Goal: Task Accomplishment & Management: Use online tool/utility

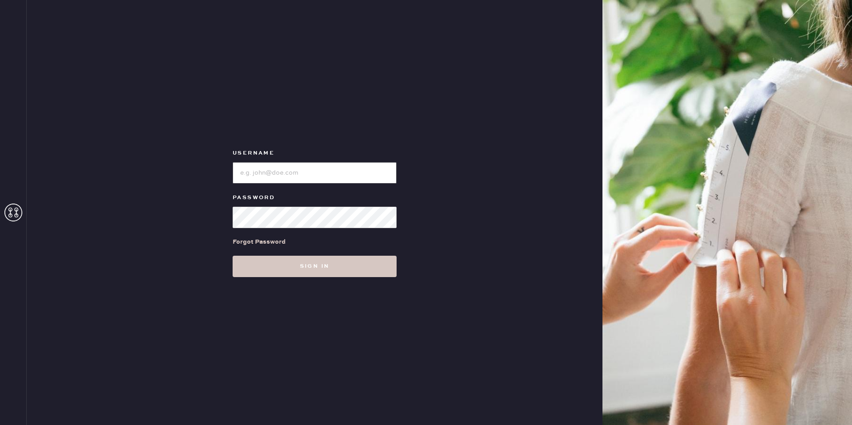
click at [260, 172] on input "loginName" at bounding box center [315, 172] width 164 height 21
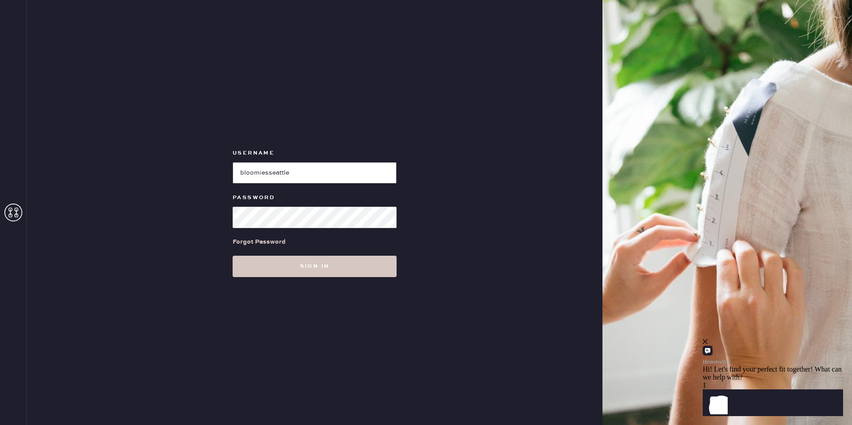
type input "bloomiesseattle"
click at [233, 256] on button "Sign in" at bounding box center [315, 266] width 164 height 21
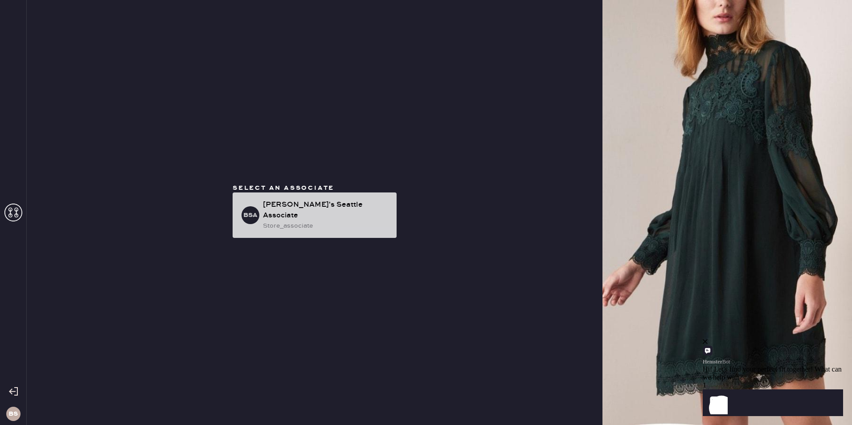
click at [289, 225] on div "store_associate" at bounding box center [326, 226] width 127 height 10
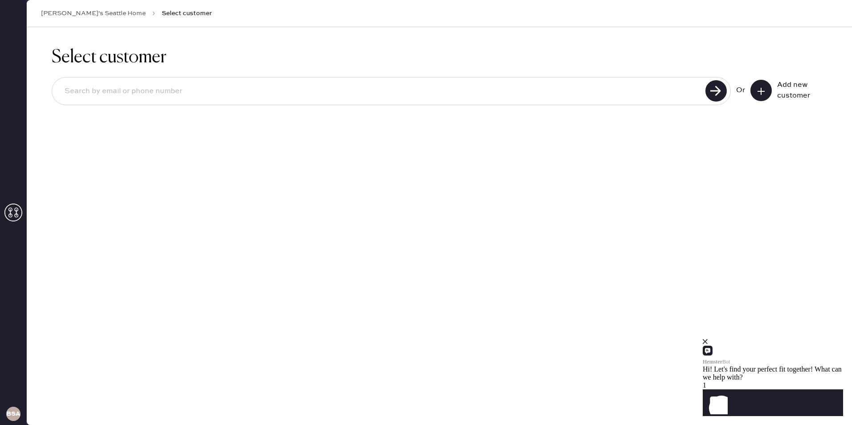
click at [68, 16] on link "[PERSON_NAME]'s Seattle Home" at bounding box center [93, 13] width 105 height 9
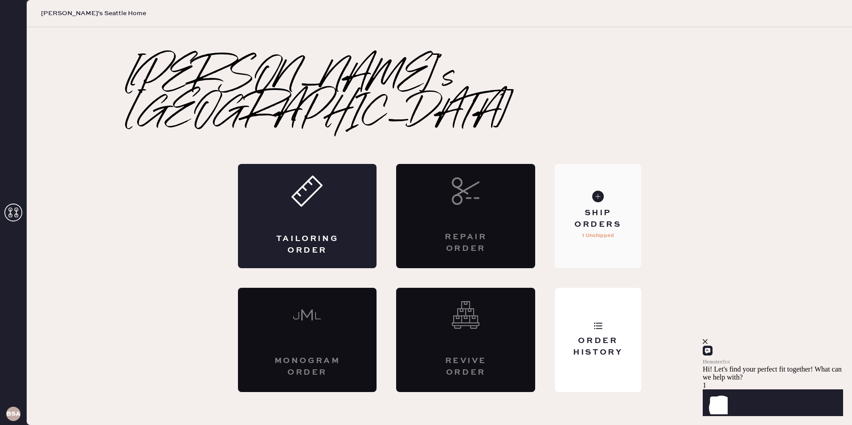
click at [617, 211] on div "Ship Orders" at bounding box center [598, 219] width 72 height 22
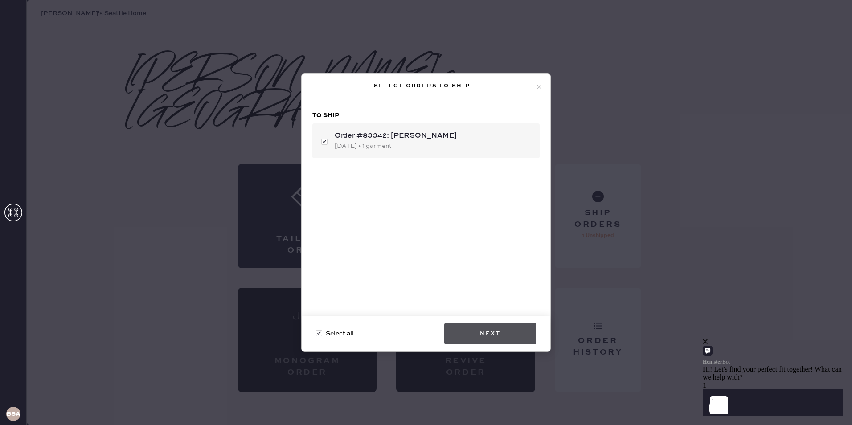
click at [483, 331] on button "Next" at bounding box center [491, 333] width 92 height 21
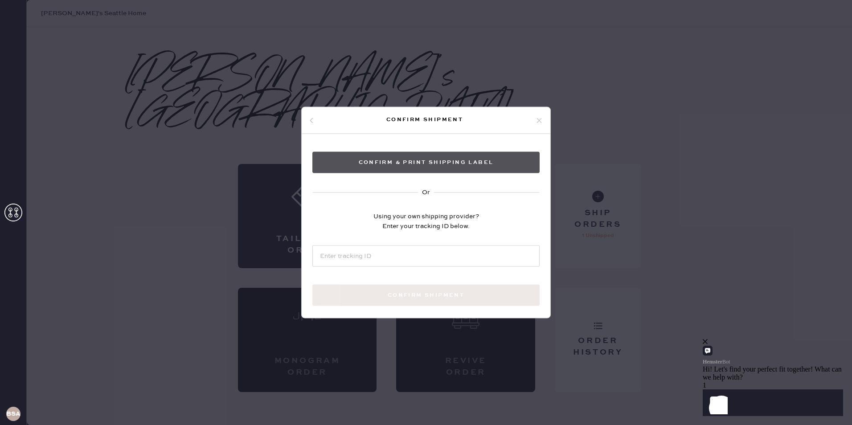
click at [490, 170] on button "Confirm & Print shipping label" at bounding box center [426, 162] width 227 height 21
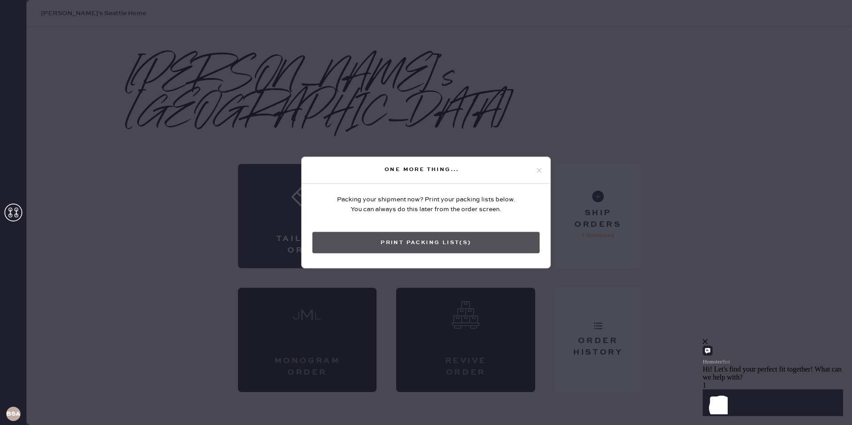
click at [484, 236] on button "Print Packing List(s)" at bounding box center [426, 242] width 227 height 21
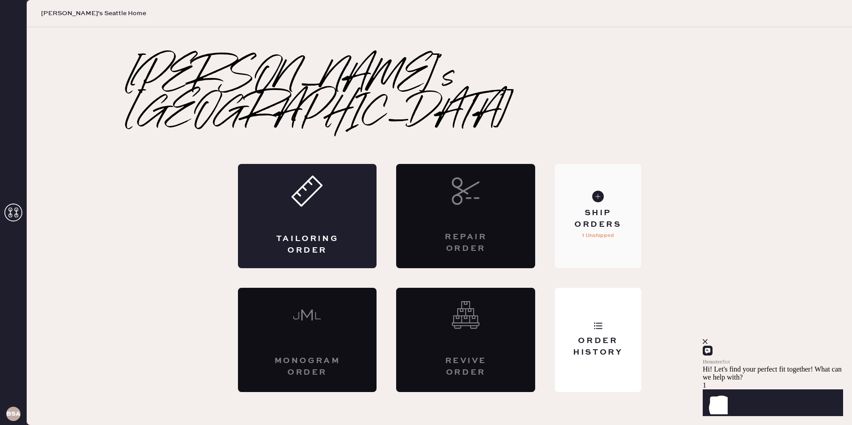
click at [569, 210] on div "Ship Orders" at bounding box center [598, 219] width 72 height 22
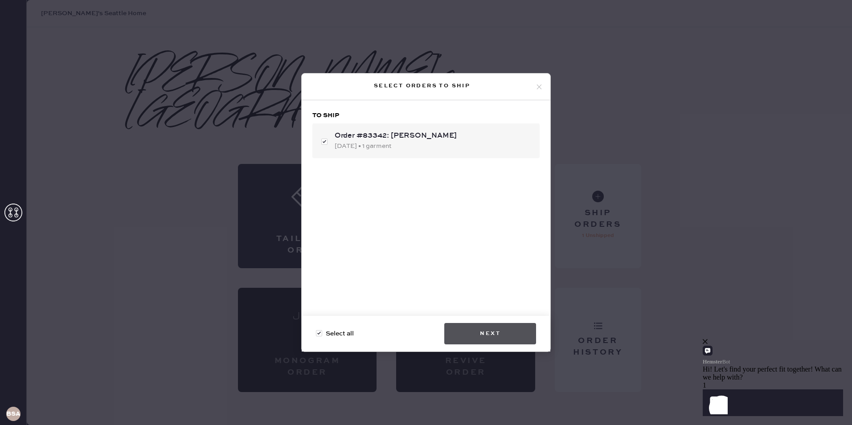
click at [515, 335] on button "Next" at bounding box center [491, 333] width 92 height 21
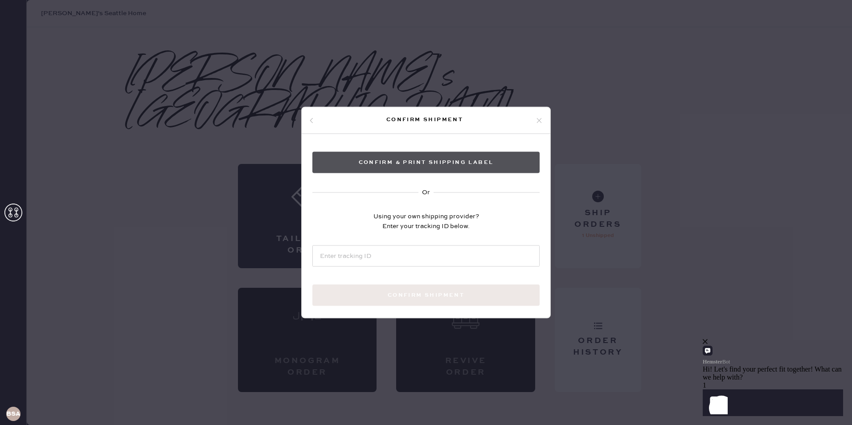
click at [455, 159] on button "Confirm & Print shipping label" at bounding box center [426, 162] width 227 height 21
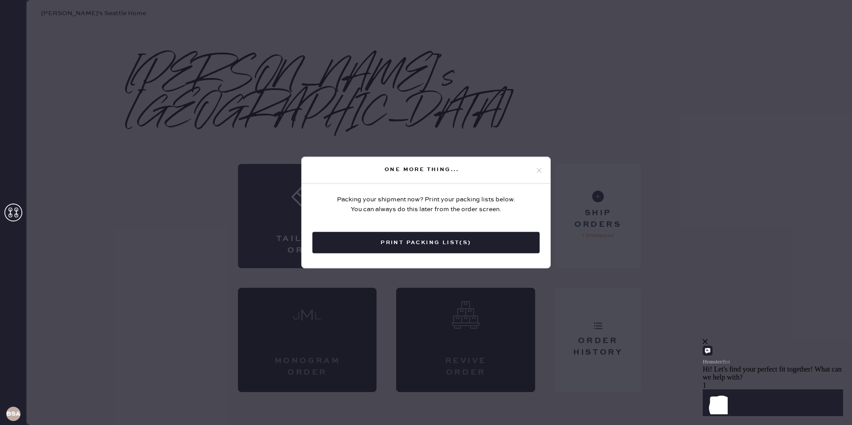
click at [532, 176] on div "One more thing..." at bounding box center [426, 170] width 249 height 27
click at [538, 173] on icon at bounding box center [539, 170] width 8 height 8
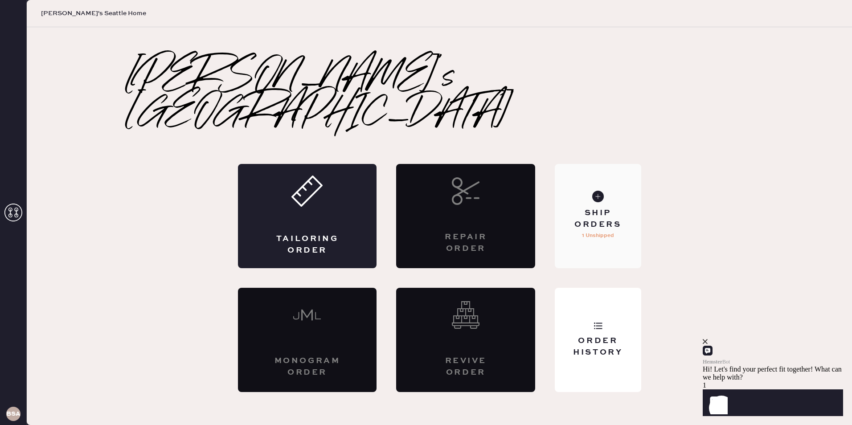
click at [575, 185] on div "Ship Orders 1 Unshipped" at bounding box center [598, 216] width 86 height 104
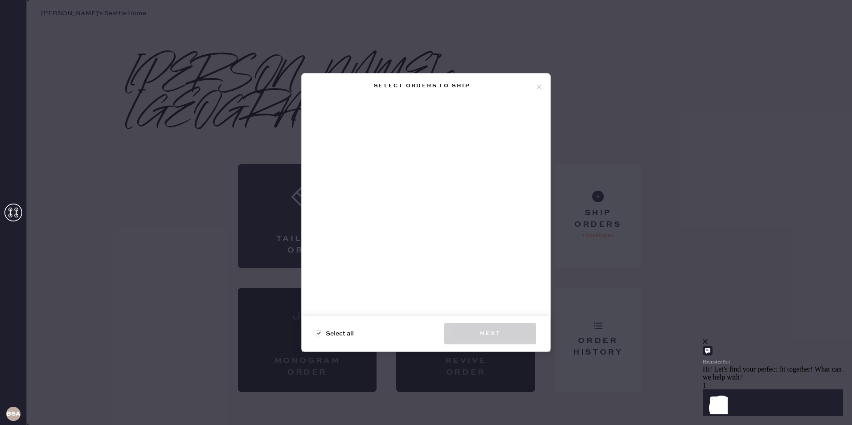
click at [537, 84] on icon at bounding box center [539, 87] width 8 height 8
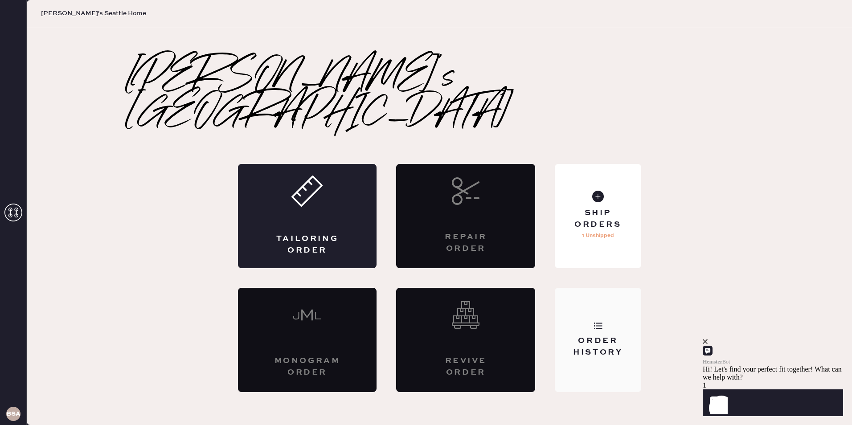
click at [566, 303] on div "Order History" at bounding box center [598, 340] width 86 height 104
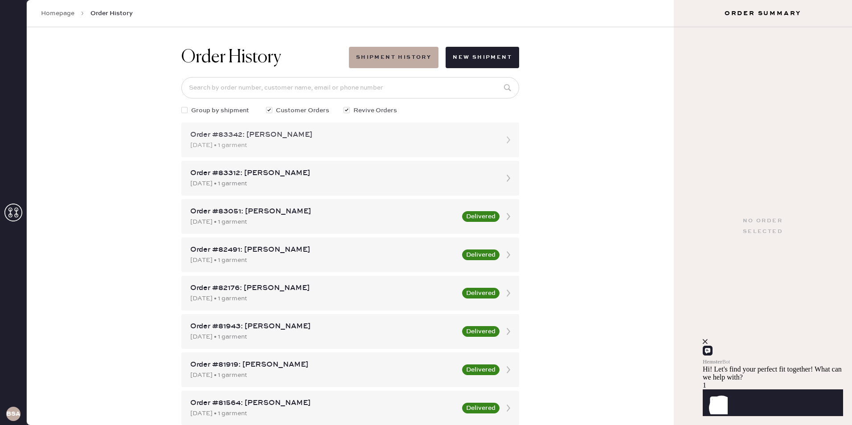
click at [305, 138] on div "Order #83342: [PERSON_NAME]" at bounding box center [342, 135] width 304 height 11
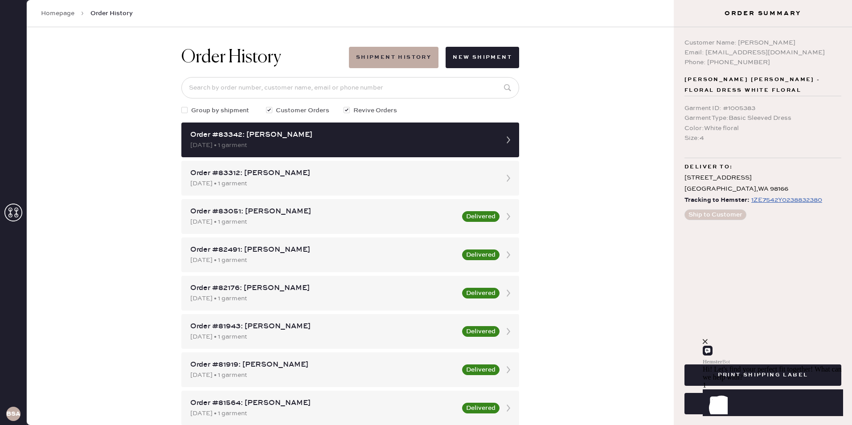
click at [829, 351] on div "Hemster Bot" at bounding box center [773, 352] width 140 height 28
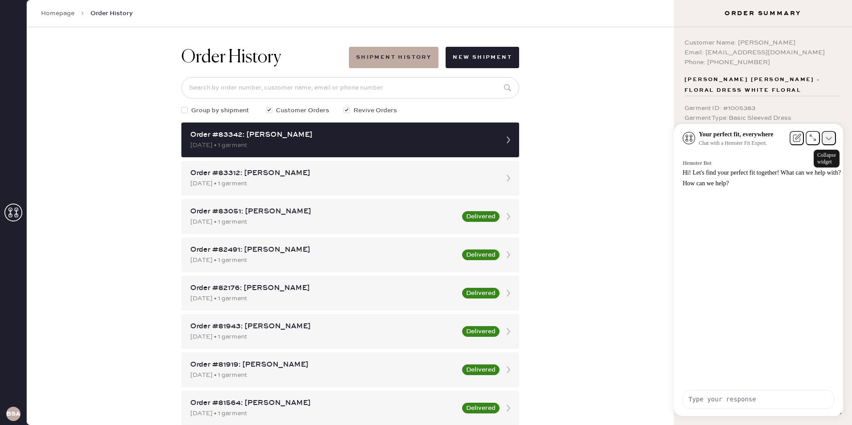
click at [831, 140] on icon at bounding box center [829, 139] width 6 height 4
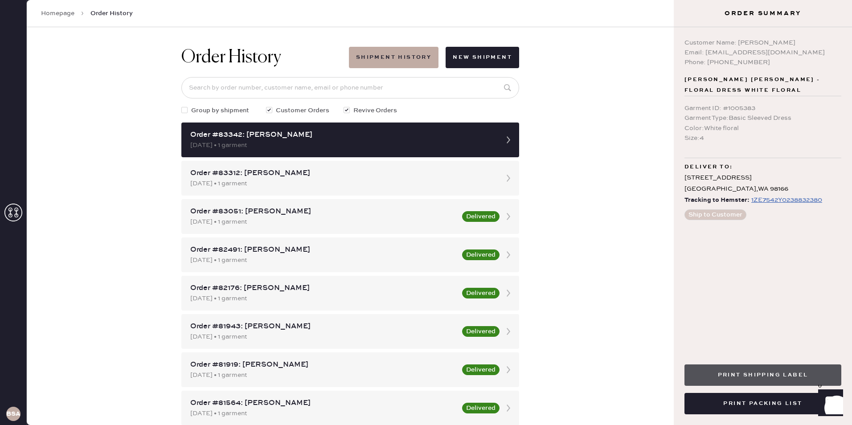
click at [728, 382] on button "Print Shipping Label" at bounding box center [763, 375] width 157 height 21
click at [738, 371] on button "Print Shipping Label" at bounding box center [763, 375] width 157 height 21
click at [803, 194] on div "[STREET_ADDRESS]" at bounding box center [763, 184] width 157 height 22
click at [799, 199] on div "1ZE7542Y0238832380" at bounding box center [787, 200] width 71 height 11
